Goal: Information Seeking & Learning: Learn about a topic

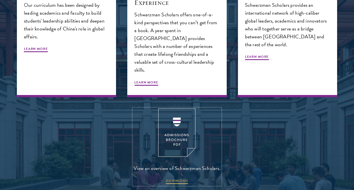
click at [185, 124] on img at bounding box center [176, 132] width 37 height 48
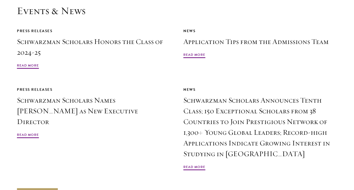
scroll to position [1266, 0]
click at [201, 52] on span "Read More" at bounding box center [194, 55] width 22 height 7
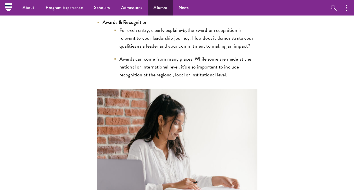
scroll to position [1325, 0]
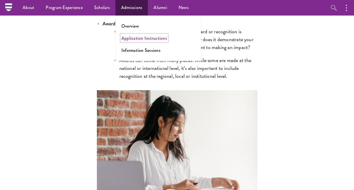
click at [144, 39] on link "Application Instructions" at bounding box center [144, 38] width 46 height 6
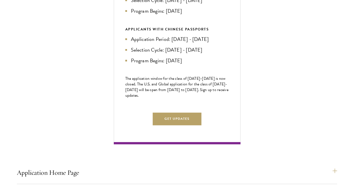
scroll to position [277, 0]
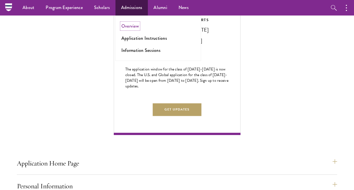
click at [132, 28] on link "Overview" at bounding box center [129, 26] width 17 height 6
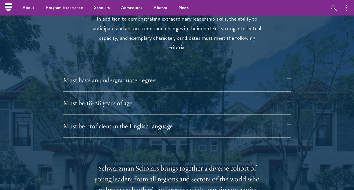
scroll to position [727, 0]
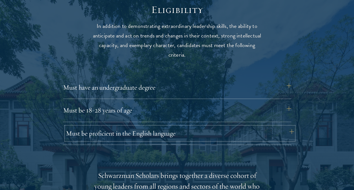
click at [177, 139] on button "Must be proficient in the English language" at bounding box center [180, 133] width 228 height 14
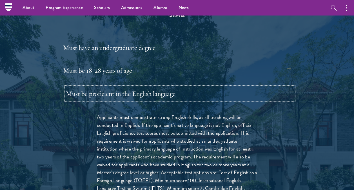
scroll to position [766, 0]
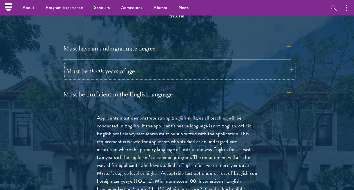
click at [191, 74] on button "Must be 18-28 years of age" at bounding box center [180, 71] width 228 height 14
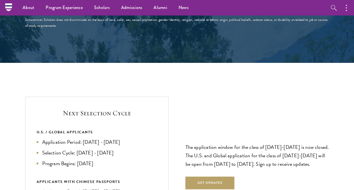
scroll to position [1150, 0]
